Goal: Ask a question

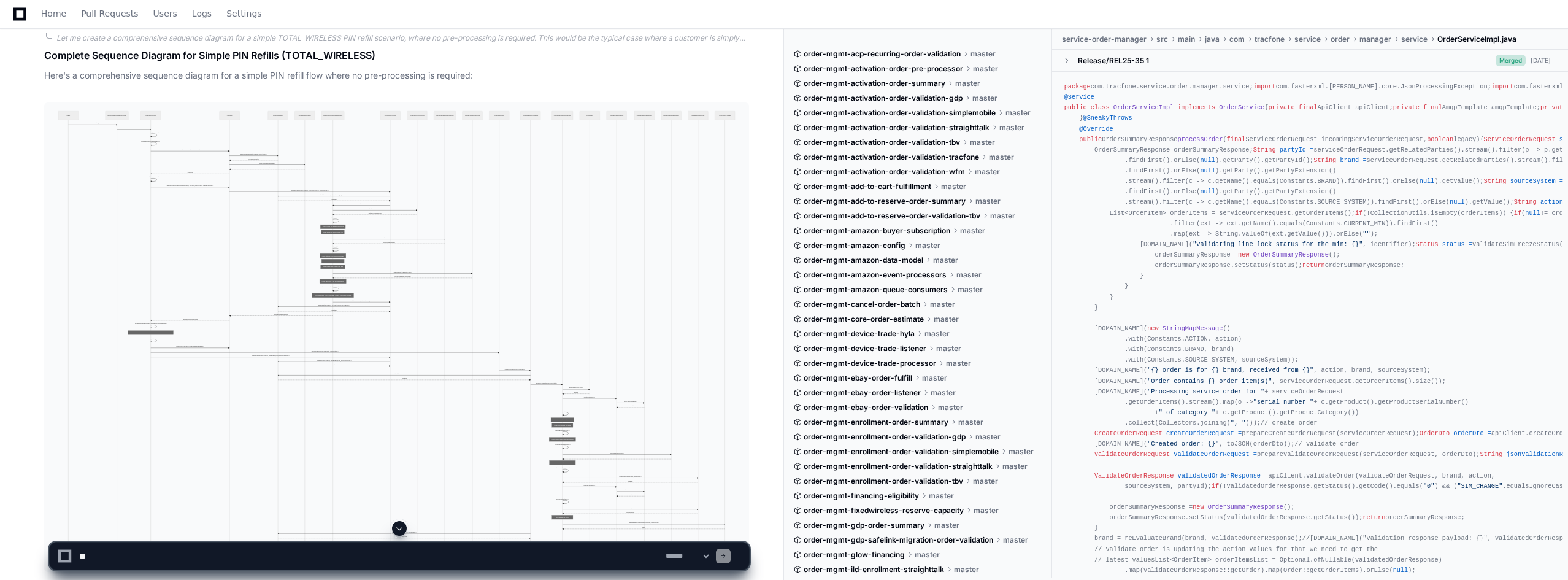
scroll to position [20177, 0]
drag, startPoint x: 252, startPoint y: 555, endPoint x: 250, endPoint y: 563, distance: 8.2
click at [251, 558] on textarea at bounding box center [370, 556] width 587 height 27
type textarea "**********"
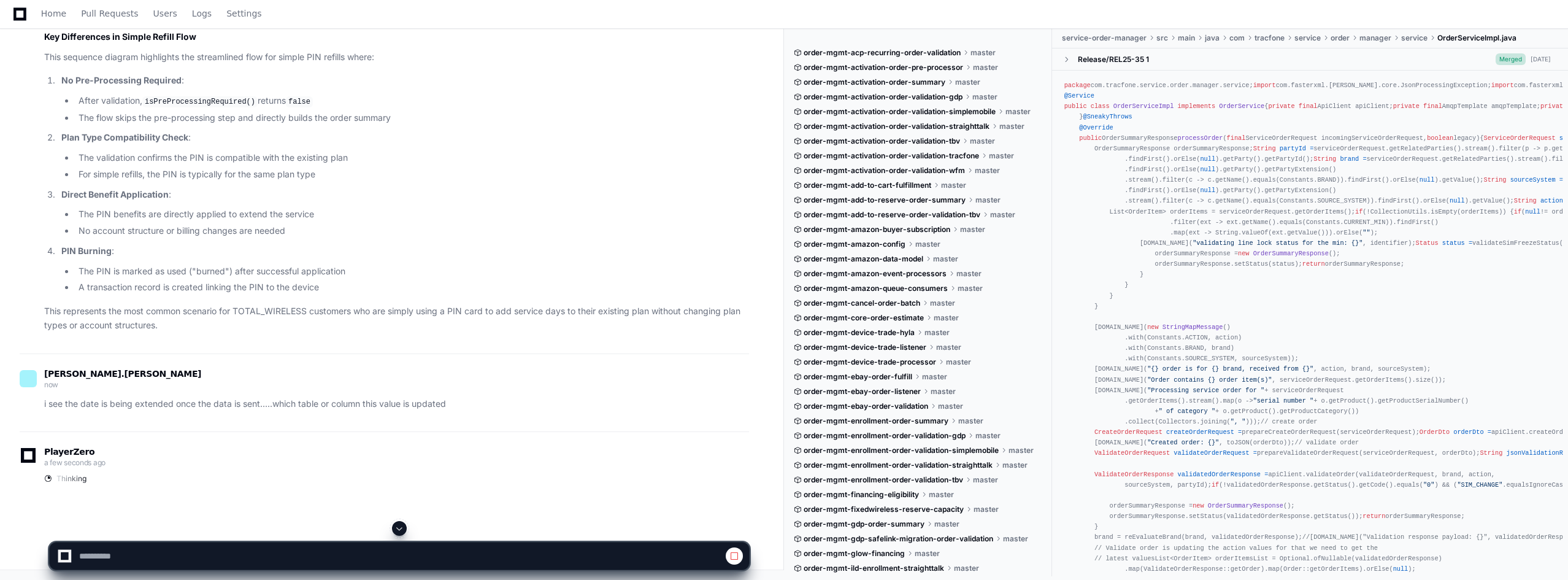
scroll to position [21431, 0]
click at [736, 558] on span at bounding box center [734, 556] width 10 height 10
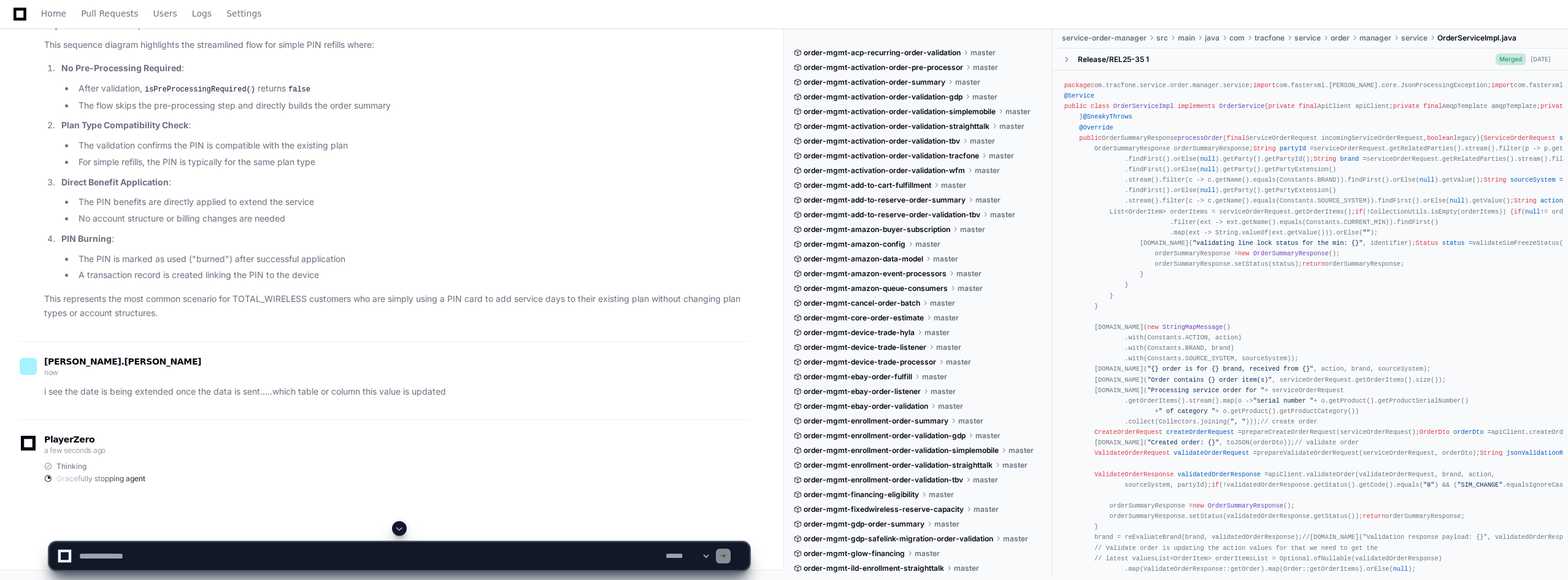
click at [200, 549] on textarea at bounding box center [370, 556] width 587 height 27
type textarea "**********"
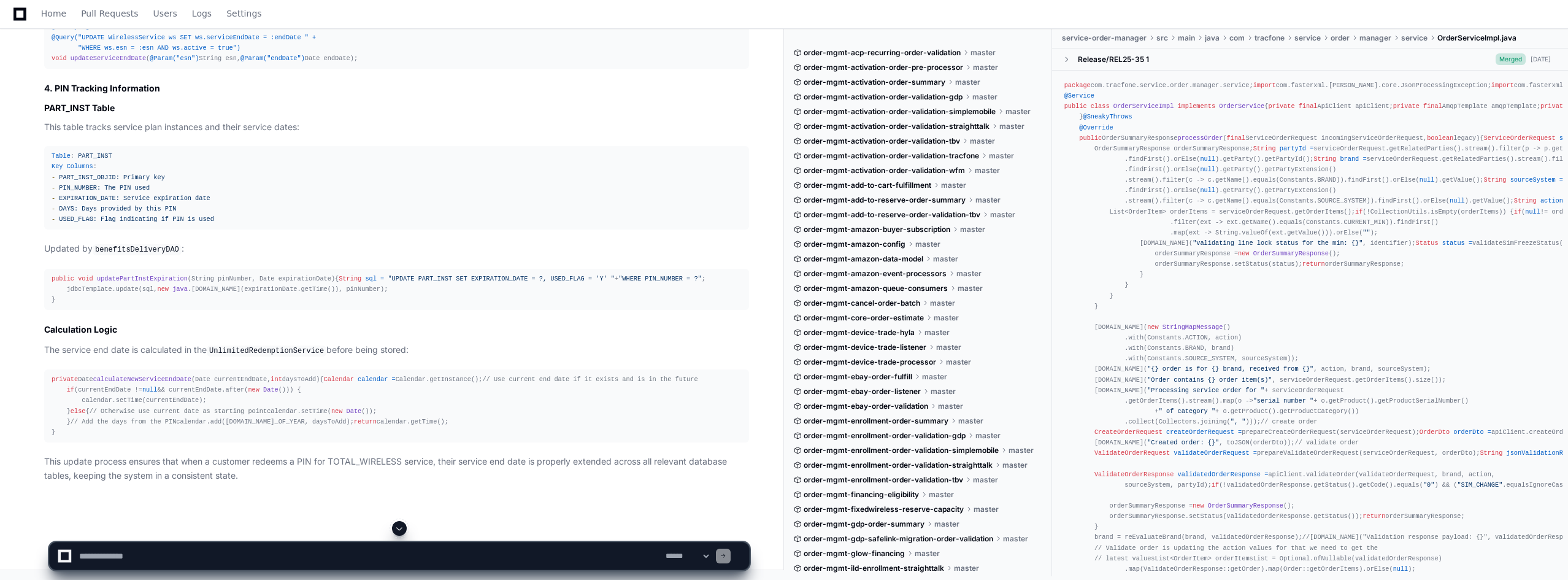
scroll to position [22564, 0]
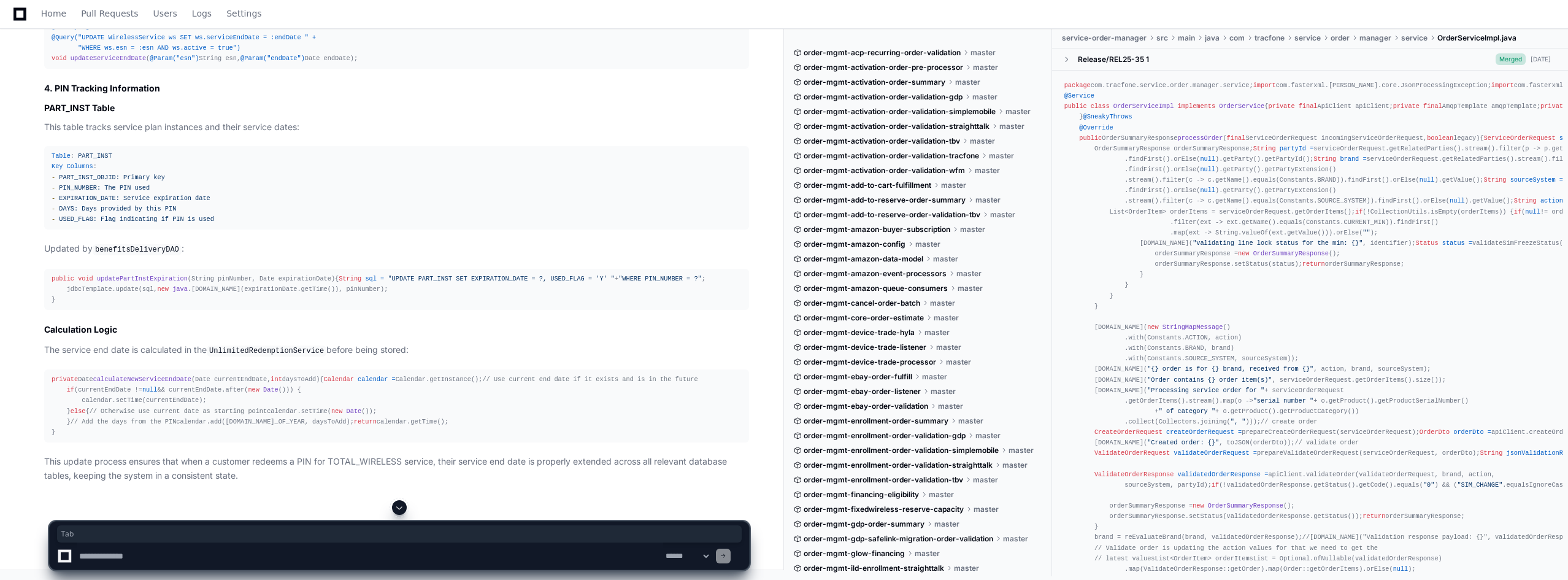
drag, startPoint x: 48, startPoint y: 84, endPoint x: 63, endPoint y: 91, distance: 16.6
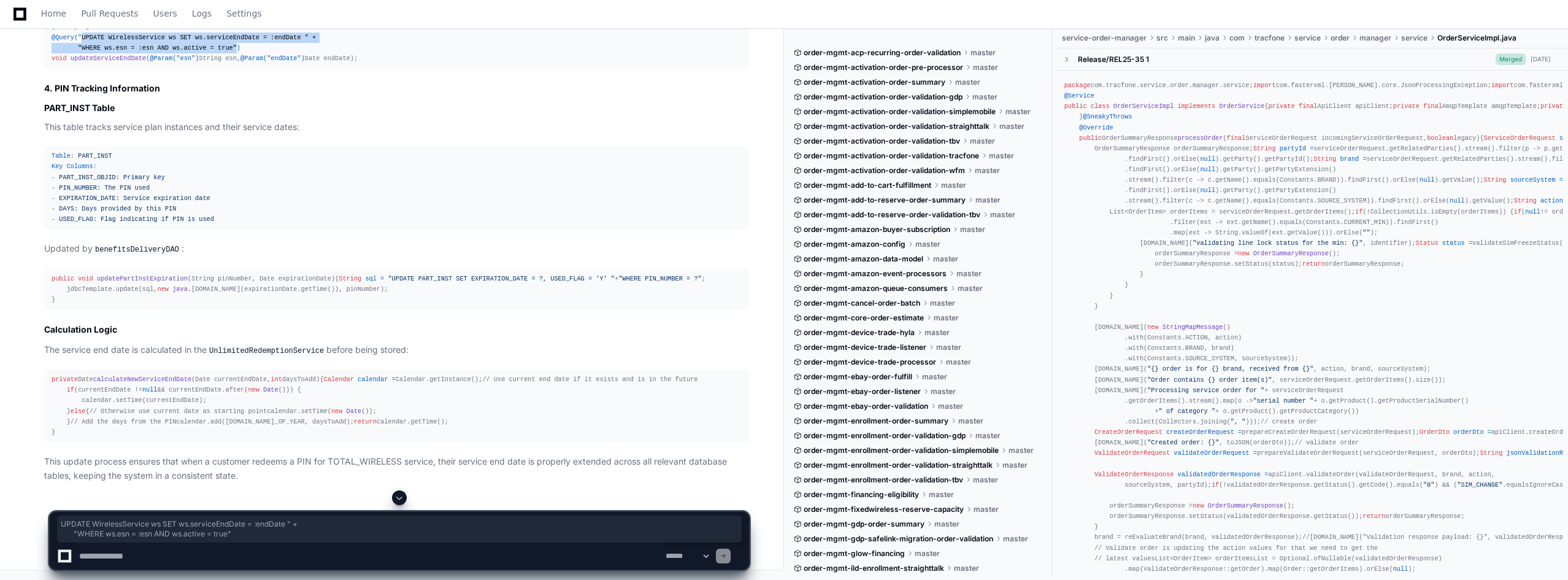
drag, startPoint x: 78, startPoint y: 340, endPoint x: 222, endPoint y: 349, distance: 144.3
click at [222, 52] on span "@Query("UPDATE WirelessService ws SET ws.serviceEndDate = :endDate " + "WHERE w…" at bounding box center [183, 42] width 264 height 18
copy span "UPDATE WirelessService ws SET ws.serviceEndDate = :endDate " + "WHERE ws.esn = …"
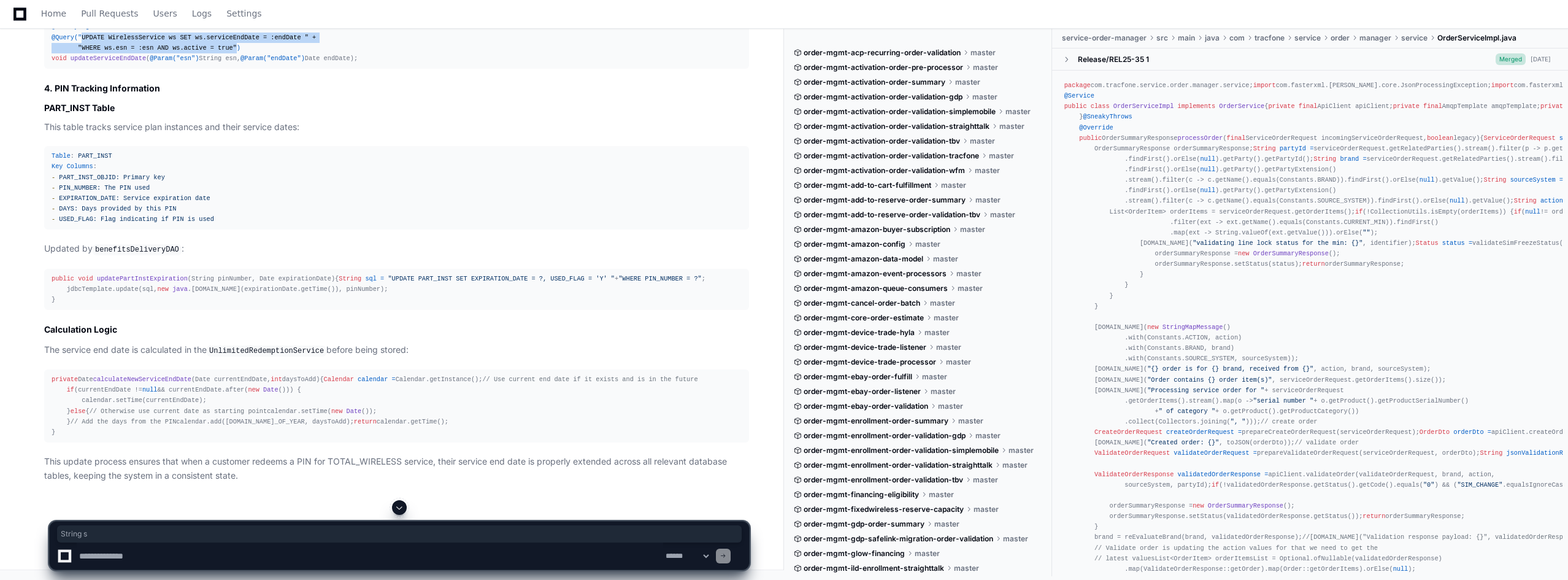
drag, startPoint x: 62, startPoint y: 409, endPoint x: 94, endPoint y: 408, distance: 32.0
click at [94, 305] on div "public void updatePartInstExpiration (String pinNumber, Date expirationDate) { …" at bounding box center [396, 290] width 690 height 31
click at [365, 283] on span "sql" at bounding box center [371, 278] width 11 height 7
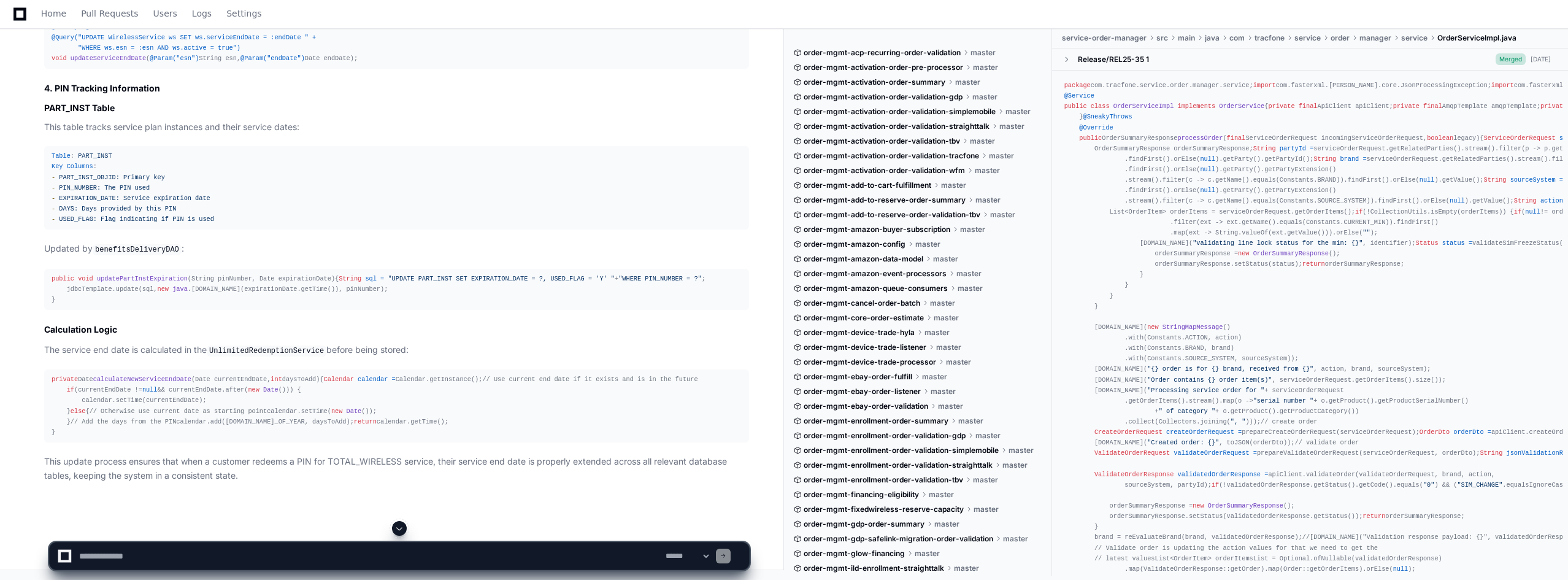
click at [388, 283] on span ""UPDATE PART_INST SET EXPIRATION_DATE = ?, USED_FLAG = 'Y' "" at bounding box center [501, 278] width 227 height 7
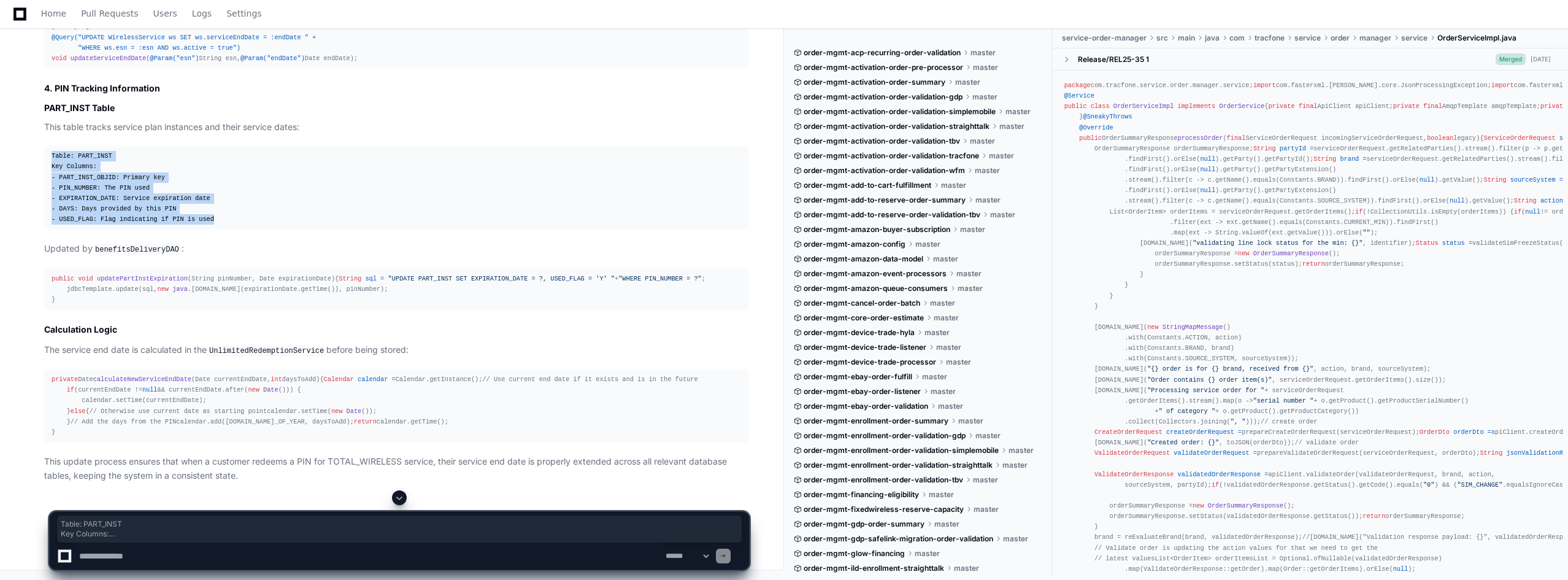
drag, startPoint x: 51, startPoint y: 276, endPoint x: 200, endPoint y: 337, distance: 161.0
click at [200, 230] on pre "Table : PART_INST Key Columns : - PART_INST_OBJID: Primary key - PIN_NUMBER: Th…" at bounding box center [397, 187] width 705 height 84
copy div "Table : PART_INST Key Columns : - PART_INST_OBJID: Primary key - PIN_NUMBER: Th…"
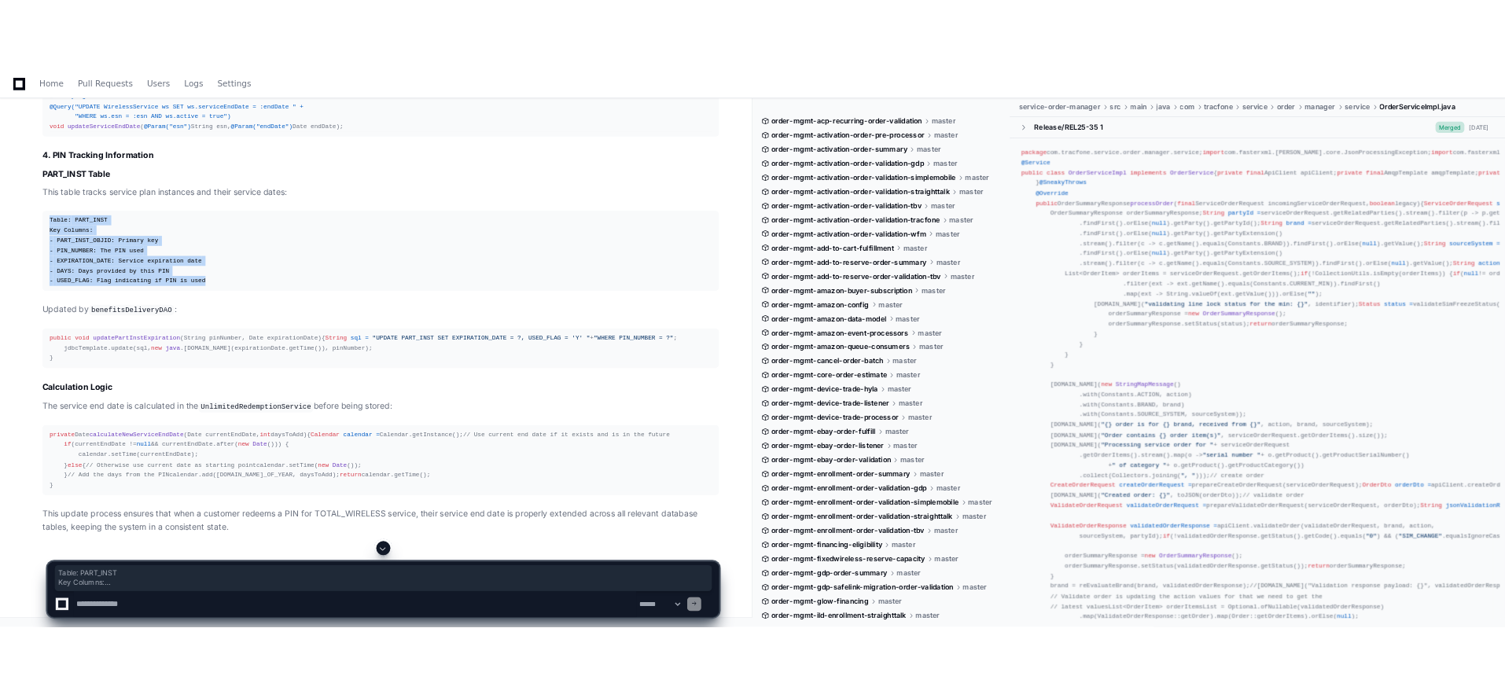
scroll to position [28905, 0]
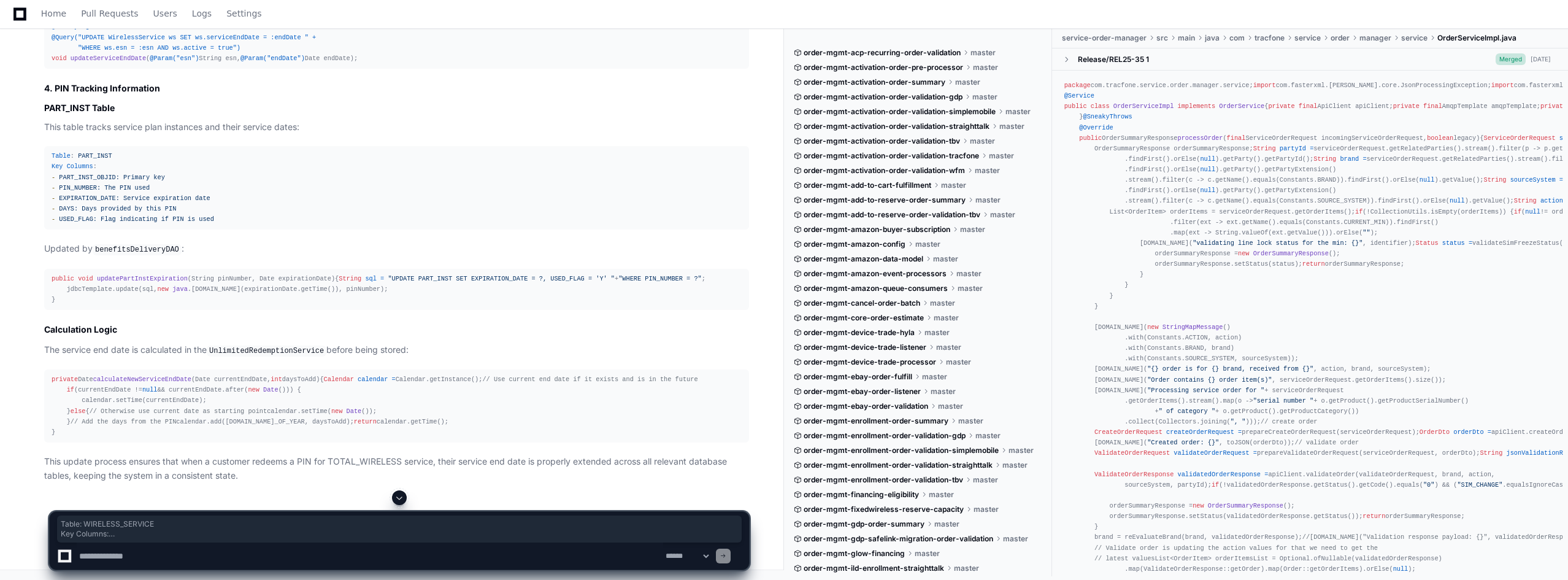
drag, startPoint x: 52, startPoint y: 85, endPoint x: 200, endPoint y: 151, distance: 162.0
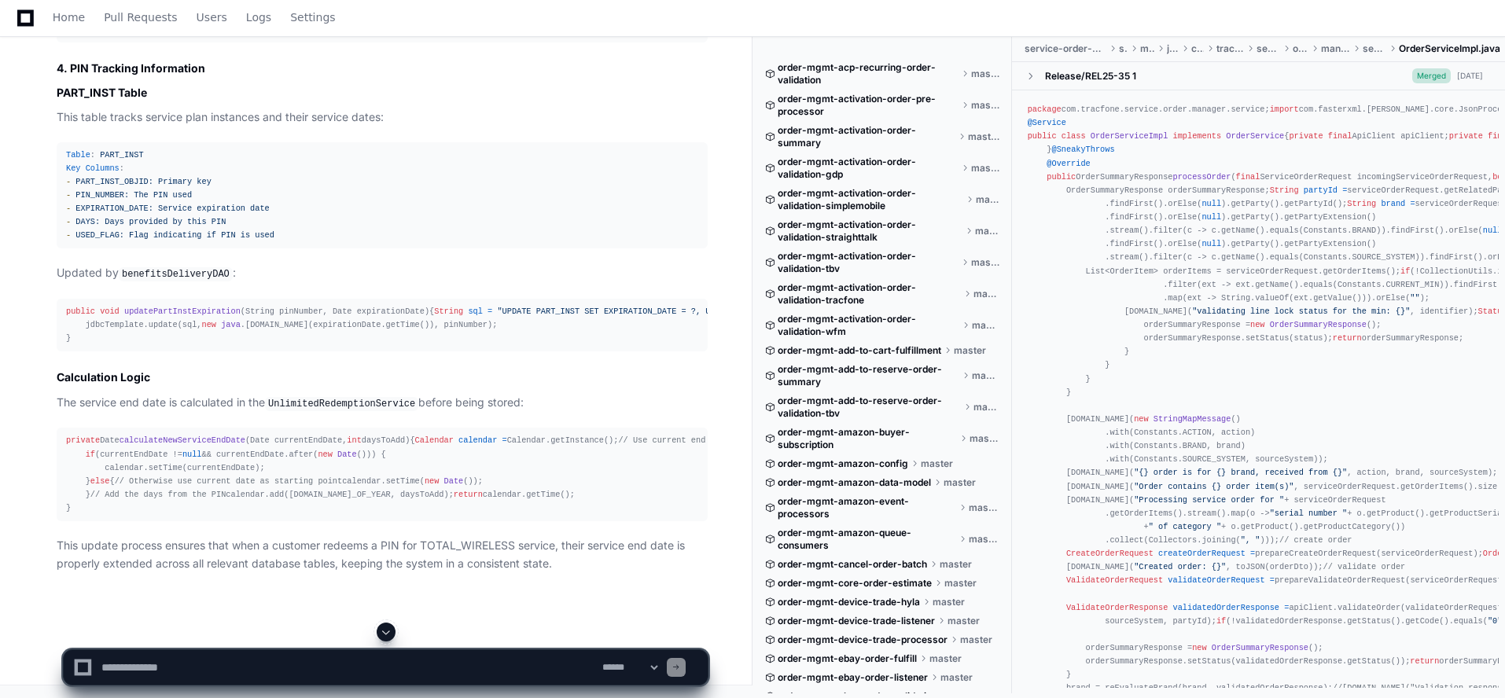
scroll to position [29062, 0]
click at [134, 671] on textarea at bounding box center [348, 667] width 501 height 35
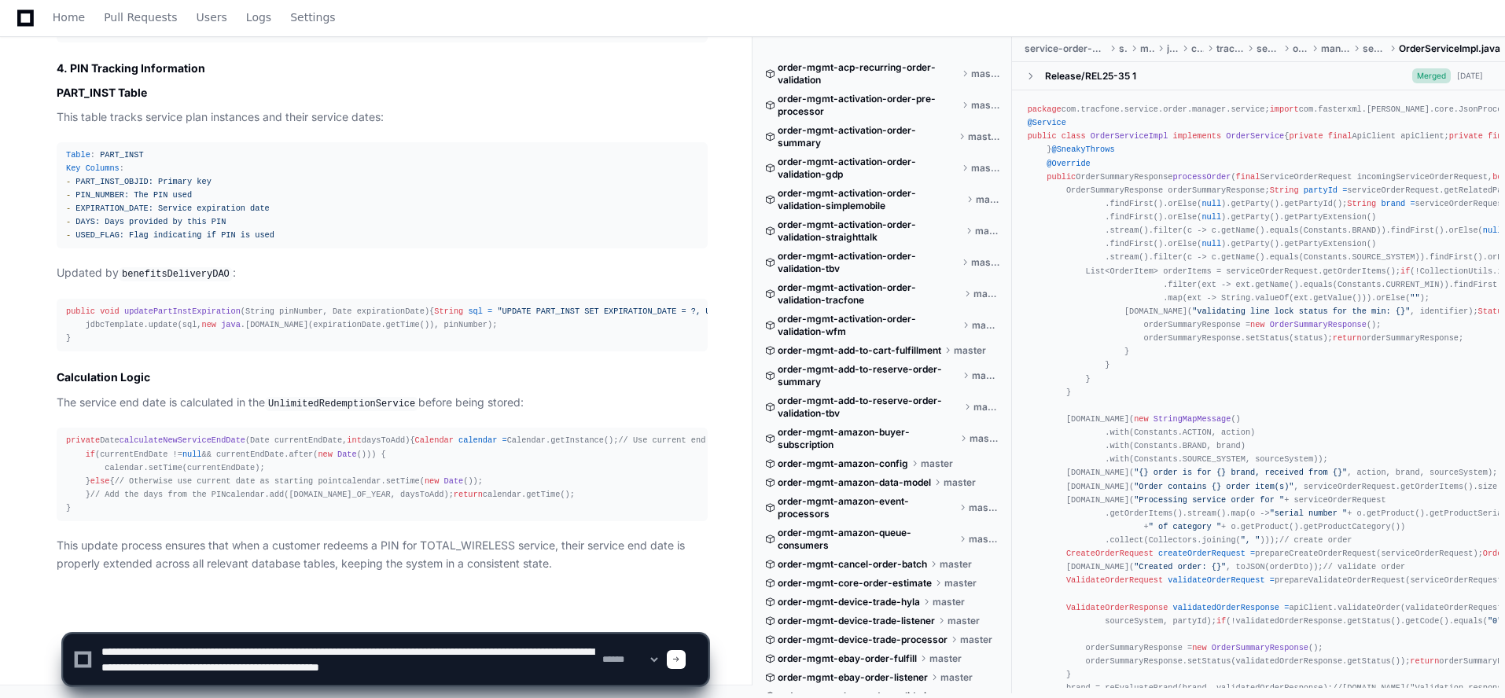
scroll to position [29205, 0]
type textarea "**********"
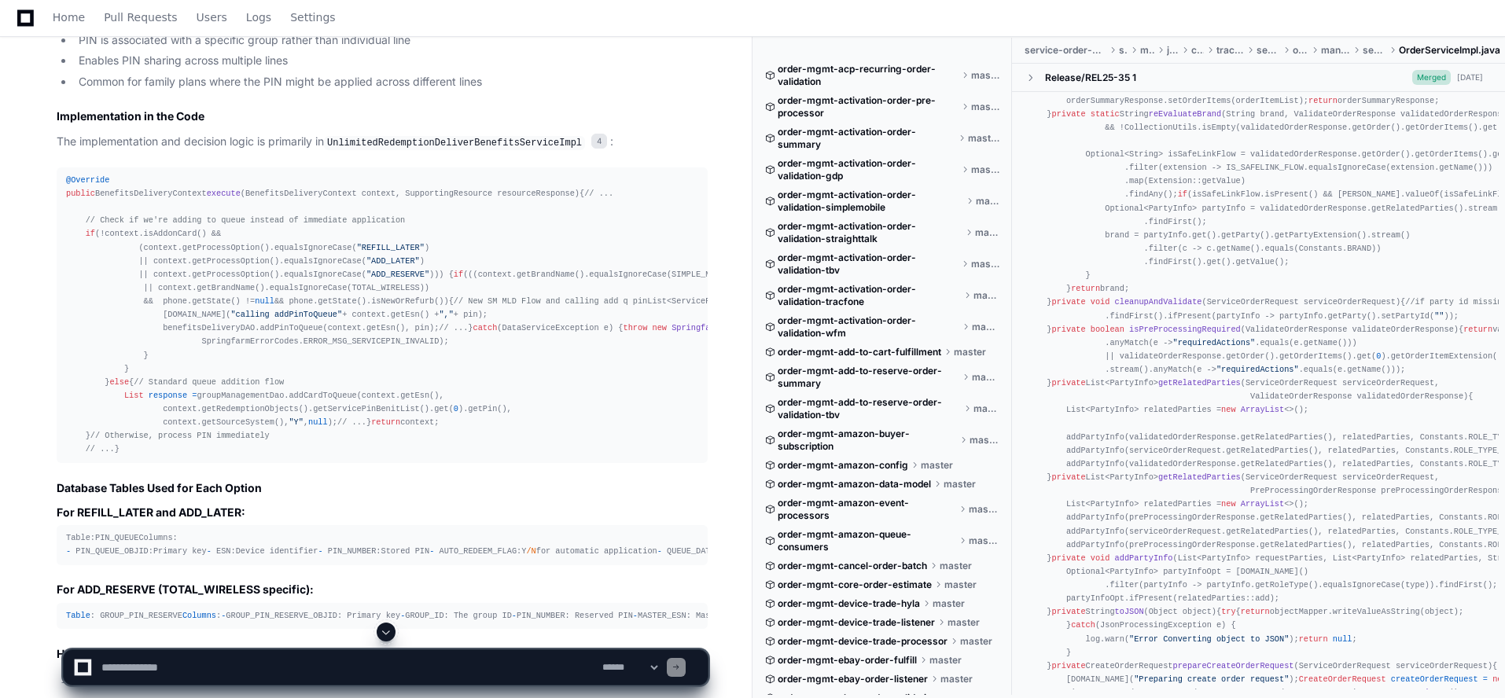
scroll to position [29871, 0]
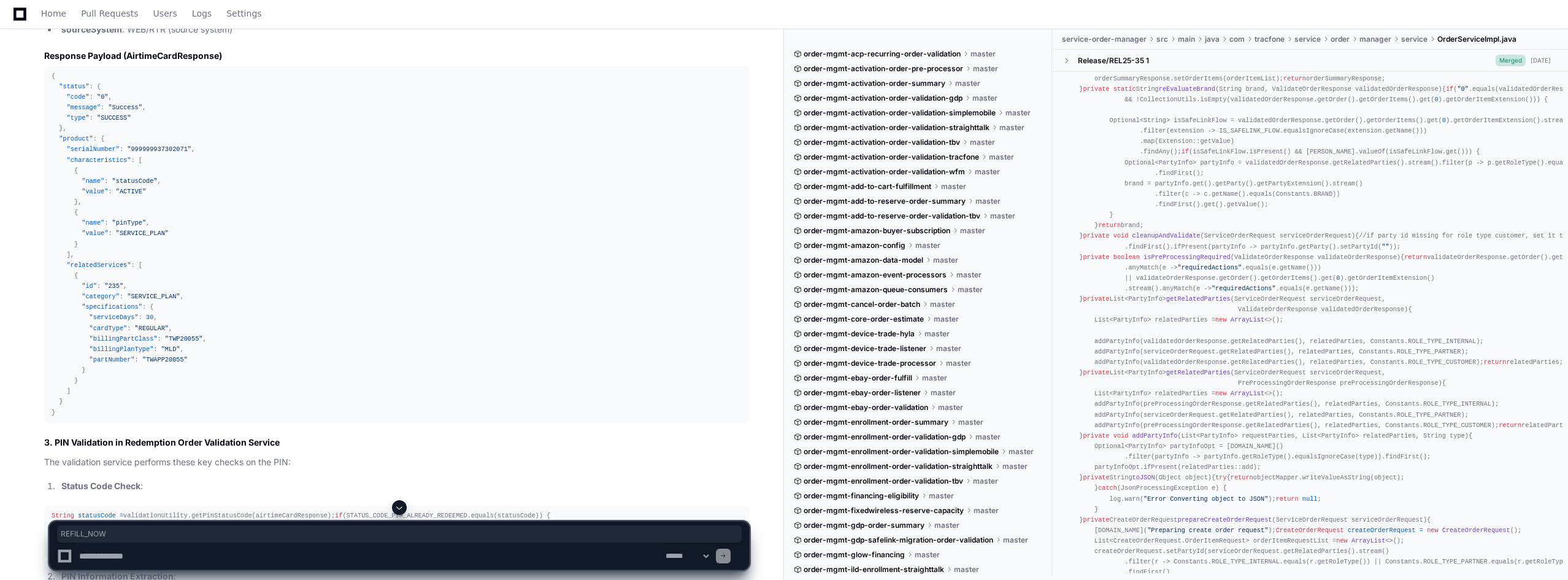
scroll to position [6928, 0]
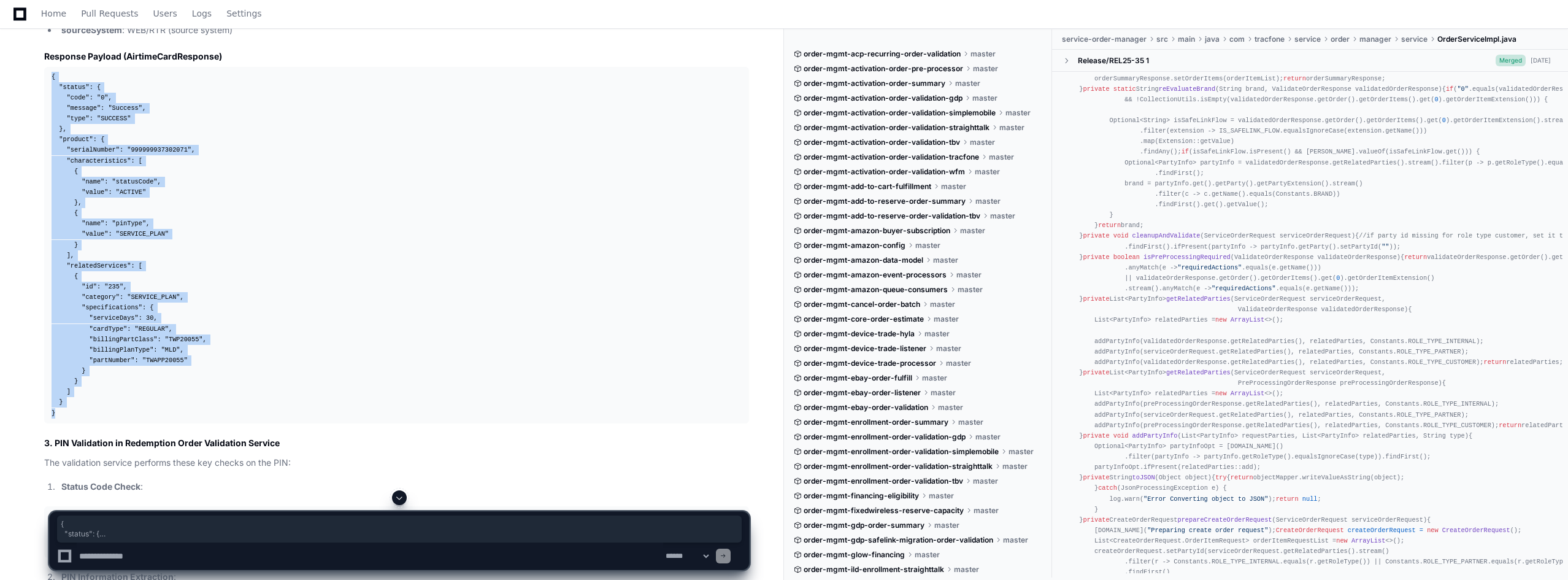
drag, startPoint x: 50, startPoint y: 59, endPoint x: 71, endPoint y: 404, distance: 345.6
click at [71, 404] on pre "{ "status" : { "code" : "0" , "message" : "Success" , "type" : "SUCCESS" } , "p…" at bounding box center [397, 245] width 705 height 357
copy div "{ "status" : { "code" : "0" , "message" : "Success" , "type" : "SUCCESS" } , "p…"
